Goal: Task Accomplishment & Management: Manage account settings

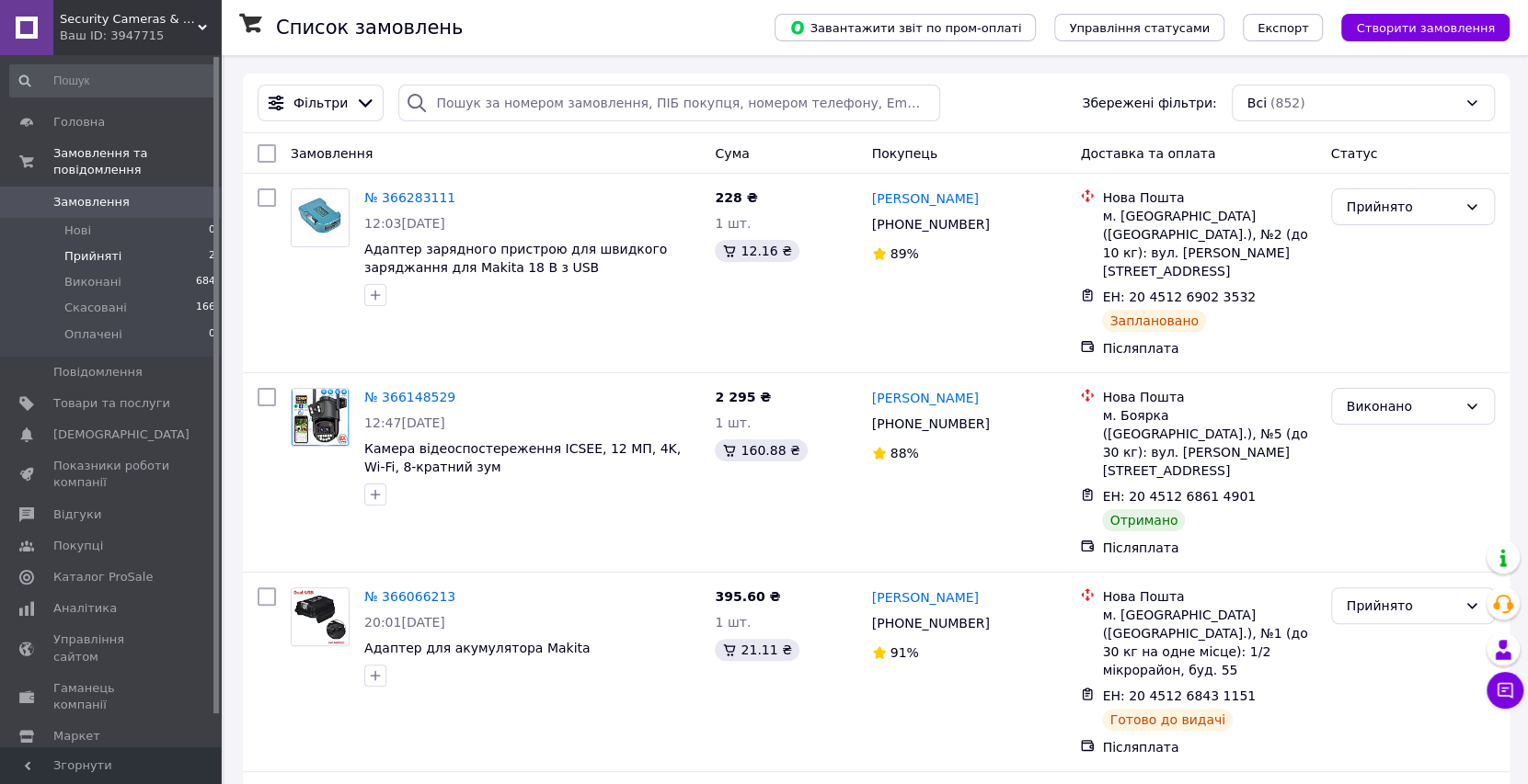
click at [115, 244] on li "Прийняті 2" at bounding box center [113, 256] width 226 height 25
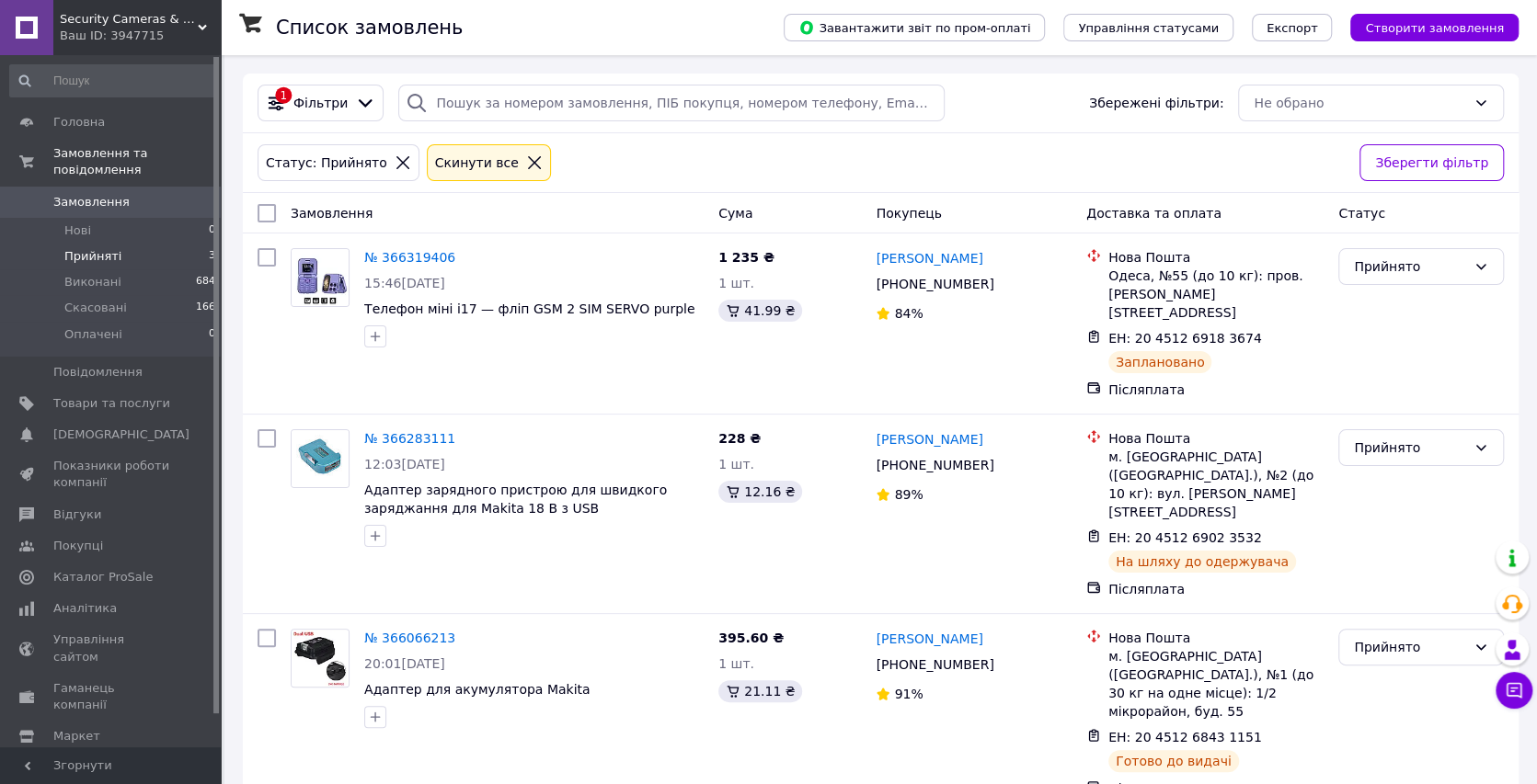
click at [138, 244] on li "Прийняті 3" at bounding box center [113, 256] width 226 height 25
